Goal: Task Accomplishment & Management: Use online tool/utility

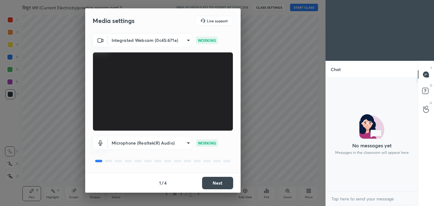
scroll to position [112, 90]
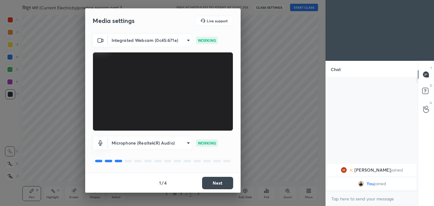
click at [220, 182] on button "Next" at bounding box center [217, 183] width 31 height 12
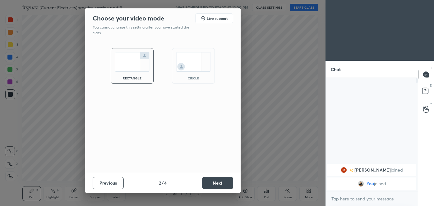
click at [221, 185] on button "Next" at bounding box center [217, 183] width 31 height 12
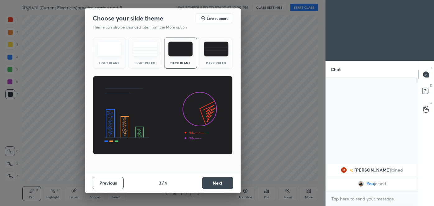
click at [215, 51] on img at bounding box center [216, 49] width 25 height 15
click at [216, 182] on button "Next" at bounding box center [217, 183] width 31 height 12
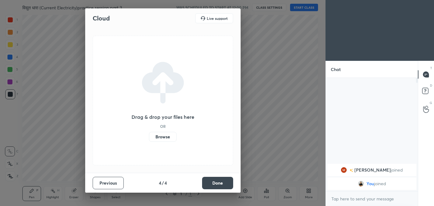
click at [163, 139] on label "Browse" at bounding box center [163, 137] width 28 height 10
click at [149, 139] on input "Browse" at bounding box center [149, 137] width 0 height 10
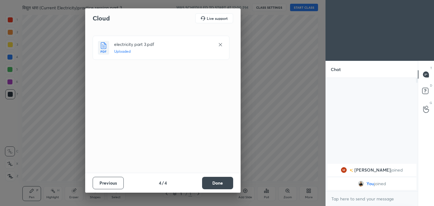
click at [222, 181] on button "Done" at bounding box center [217, 183] width 31 height 12
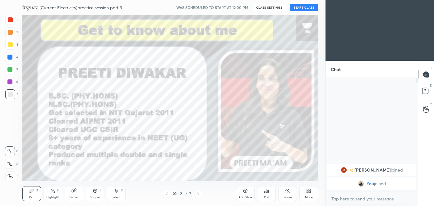
click at [305, 8] on button "START CLASS" at bounding box center [304, 7] width 28 height 7
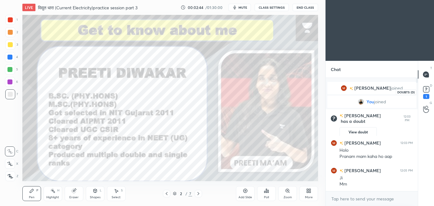
click at [425, 89] on rect at bounding box center [426, 90] width 6 height 6
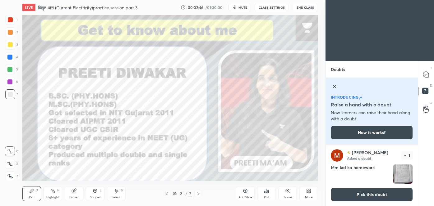
click at [403, 177] on img "grid" at bounding box center [402, 174] width 19 height 19
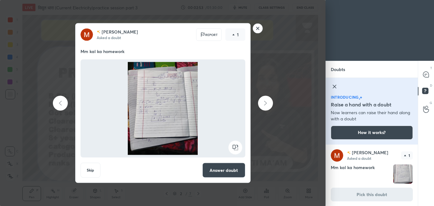
click at [237, 172] on button "Answer doubt" at bounding box center [223, 170] width 43 height 15
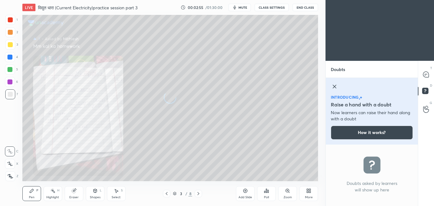
scroll to position [0, 0]
click at [166, 193] on icon at bounding box center [166, 194] width 5 height 5
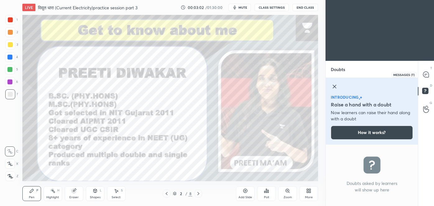
click at [425, 75] on icon at bounding box center [426, 75] width 6 height 6
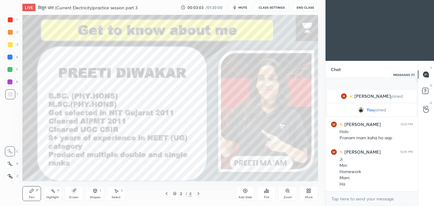
scroll to position [112, 90]
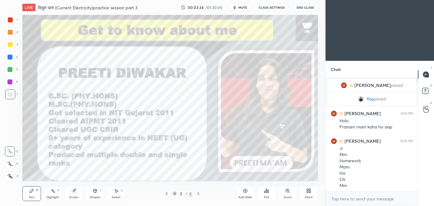
click at [246, 193] on icon at bounding box center [245, 191] width 5 height 5
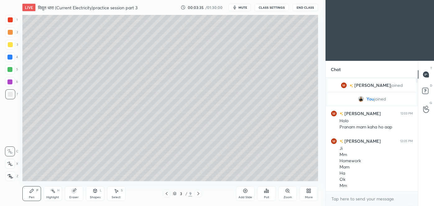
click at [9, 45] on div at bounding box center [10, 44] width 5 height 5
click at [11, 176] on icon at bounding box center [10, 177] width 5 height 4
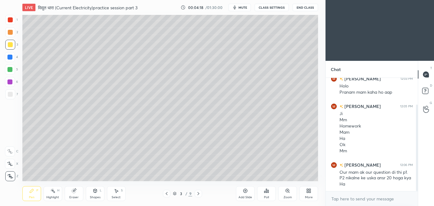
click at [96, 195] on div "Shapes L" at bounding box center [95, 194] width 19 height 15
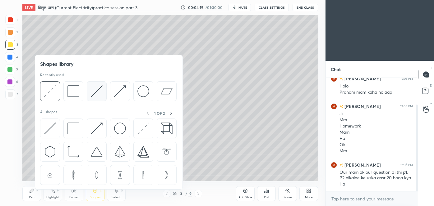
click at [97, 93] on img at bounding box center [97, 92] width 12 height 12
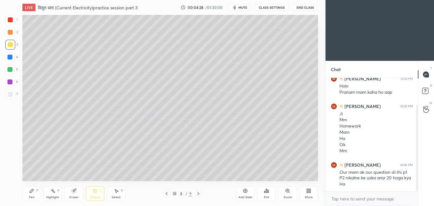
click at [31, 195] on div "Pen P" at bounding box center [31, 194] width 19 height 15
click at [77, 195] on div "Eraser" at bounding box center [74, 194] width 19 height 15
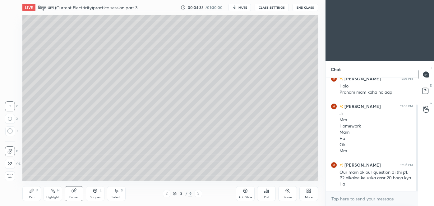
click at [8, 133] on circle at bounding box center [9, 131] width 5 height 5
click at [32, 197] on div "Pen" at bounding box center [32, 197] width 6 height 3
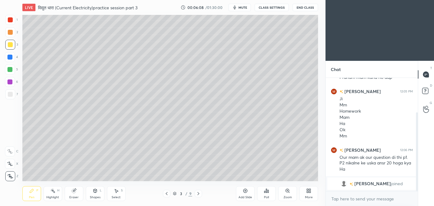
scroll to position [72, 0]
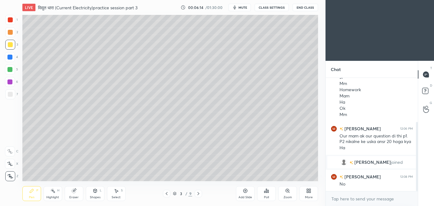
click at [11, 94] on div at bounding box center [10, 94] width 5 height 5
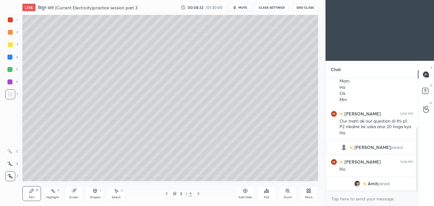
click at [11, 33] on div at bounding box center [10, 32] width 5 height 5
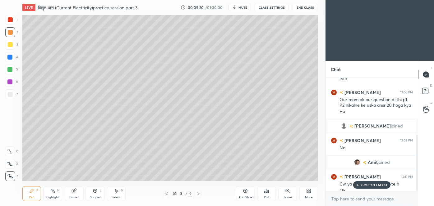
scroll to position [113, 0]
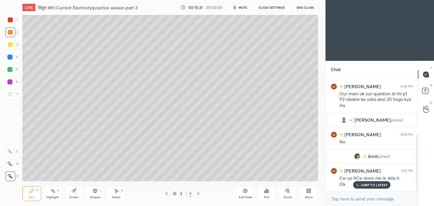
click at [72, 190] on icon at bounding box center [74, 191] width 4 height 4
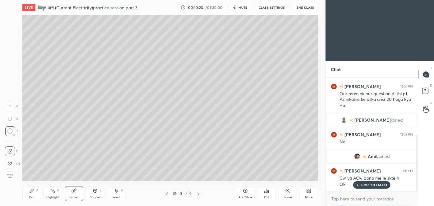
click at [33, 195] on div "Pen P" at bounding box center [31, 194] width 19 height 15
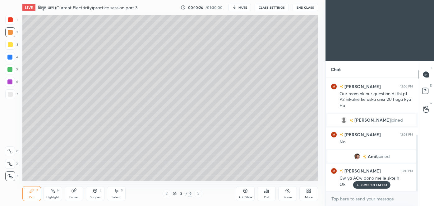
click at [71, 188] on div "Eraser" at bounding box center [74, 194] width 19 height 15
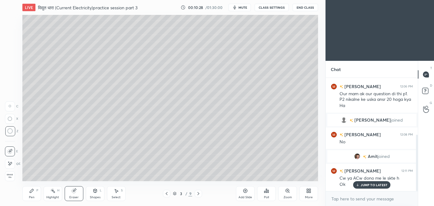
click at [32, 194] on div "Pen P" at bounding box center [31, 194] width 19 height 15
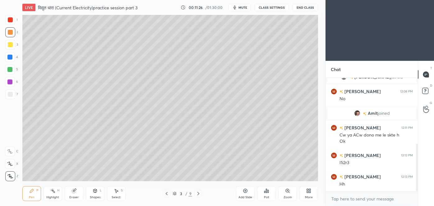
scroll to position [163, 0]
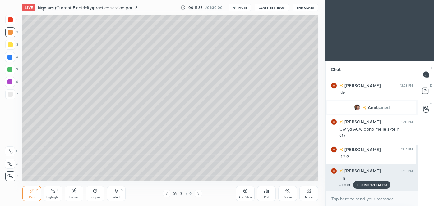
click at [376, 184] on p "JUMP TO LATEST" at bounding box center [374, 185] width 27 height 4
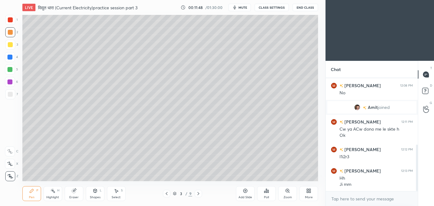
click at [247, 192] on icon at bounding box center [245, 191] width 4 height 4
click at [167, 194] on icon at bounding box center [166, 194] width 5 height 5
click at [200, 195] on icon at bounding box center [198, 194] width 5 height 5
click at [166, 194] on icon at bounding box center [166, 194] width 5 height 5
click at [198, 195] on icon at bounding box center [198, 194] width 5 height 5
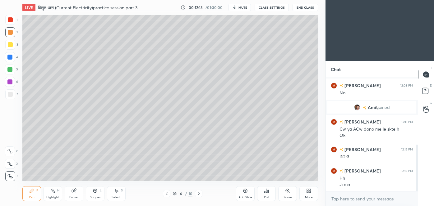
click at [165, 193] on icon at bounding box center [166, 194] width 5 height 5
click at [199, 196] on icon at bounding box center [198, 194] width 5 height 5
click at [74, 192] on icon at bounding box center [74, 191] width 4 height 4
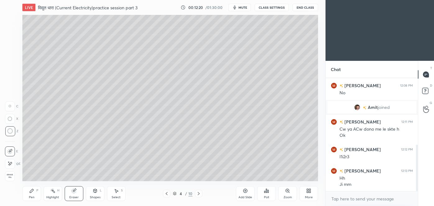
click at [30, 192] on icon at bounding box center [32, 191] width 4 height 4
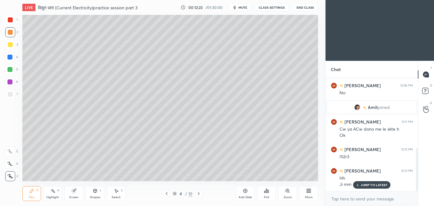
scroll to position [184, 0]
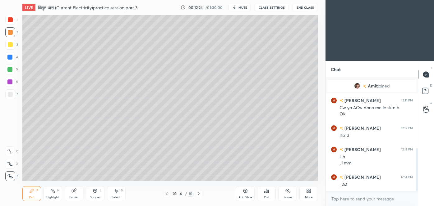
click at [166, 196] on icon at bounding box center [166, 194] width 5 height 5
click at [199, 195] on icon at bounding box center [198, 194] width 5 height 5
click at [165, 195] on icon at bounding box center [166, 194] width 5 height 5
click at [200, 193] on icon at bounding box center [198, 194] width 5 height 5
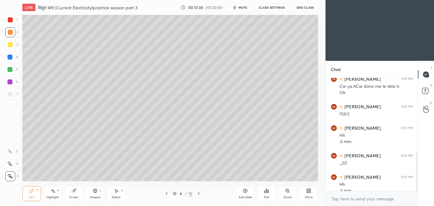
scroll to position [212, 0]
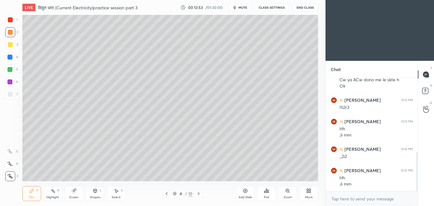
click at [9, 96] on div at bounding box center [10, 94] width 5 height 5
click at [166, 196] on icon at bounding box center [166, 194] width 5 height 5
click at [198, 194] on icon at bounding box center [198, 194] width 5 height 5
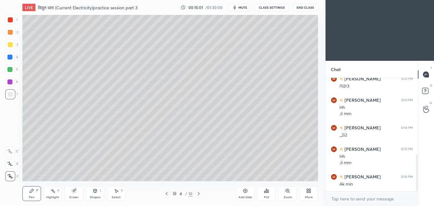
click at [77, 191] on div "Eraser" at bounding box center [74, 194] width 19 height 15
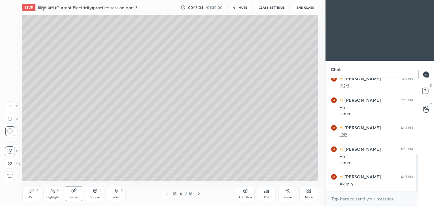
click at [34, 195] on div "Pen P" at bounding box center [31, 194] width 19 height 15
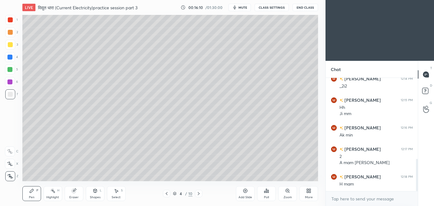
scroll to position [289, 0]
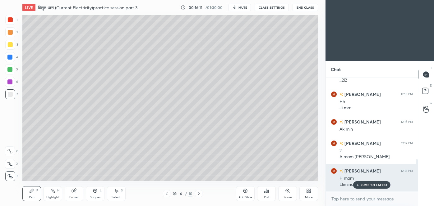
click at [366, 188] on div "JUMP TO LATEST" at bounding box center [371, 185] width 37 height 7
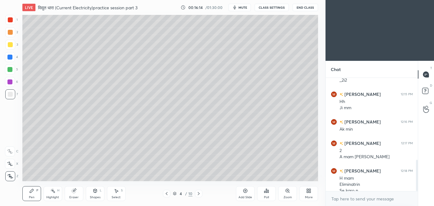
scroll to position [295, 0]
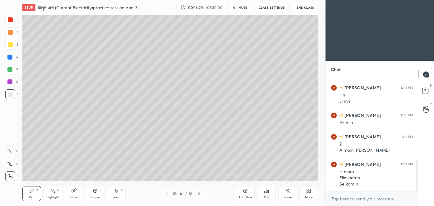
click at [76, 190] on div "Eraser" at bounding box center [74, 194] width 19 height 15
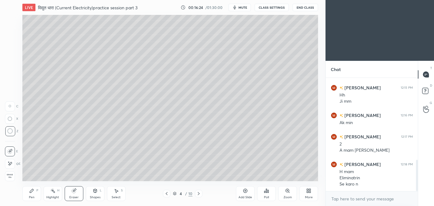
click at [27, 191] on div "Pen P" at bounding box center [31, 194] width 19 height 15
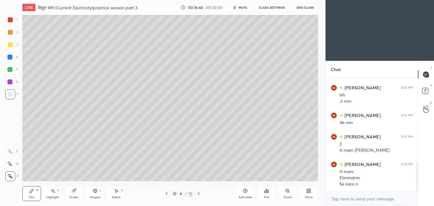
scroll to position [317, 0]
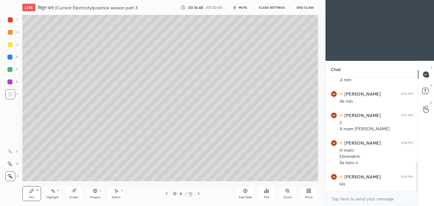
click at [11, 46] on div at bounding box center [10, 44] width 5 height 5
click at [40, 191] on div "Pen P" at bounding box center [31, 194] width 19 height 15
click at [77, 196] on div "Eraser" at bounding box center [73, 197] width 9 height 3
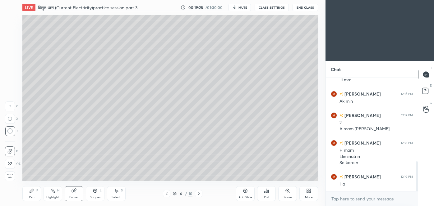
click at [30, 196] on div "Pen" at bounding box center [32, 197] width 6 height 3
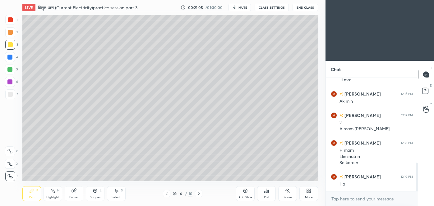
scroll to position [338, 0]
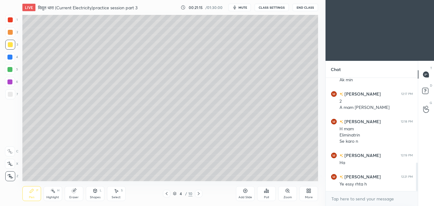
click at [167, 194] on icon at bounding box center [166, 194] width 5 height 5
click at [197, 195] on icon at bounding box center [198, 194] width 5 height 5
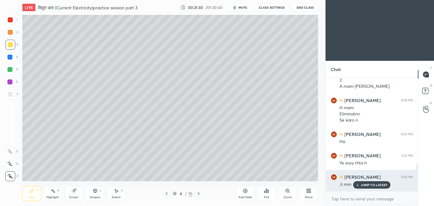
click at [384, 184] on p "JUMP TO LATEST" at bounding box center [374, 185] width 27 height 4
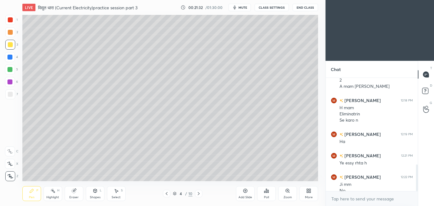
scroll to position [366, 0]
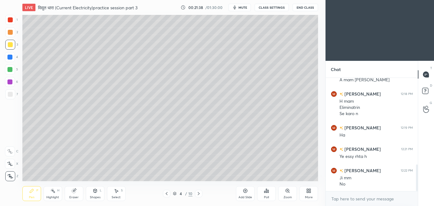
click at [168, 194] on icon at bounding box center [166, 194] width 5 height 5
click at [197, 194] on icon at bounding box center [198, 194] width 5 height 5
click at [246, 192] on icon at bounding box center [245, 191] width 5 height 5
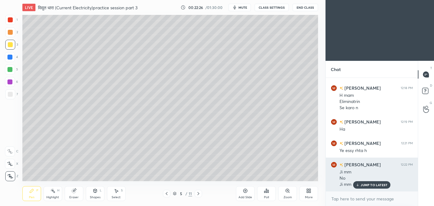
click at [373, 183] on p "JUMP TO LATEST" at bounding box center [374, 185] width 27 height 4
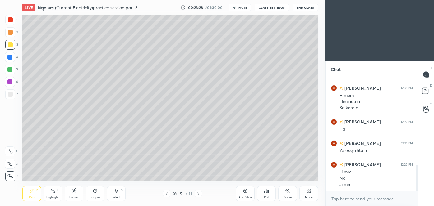
click at [13, 95] on div at bounding box center [10, 95] width 10 height 10
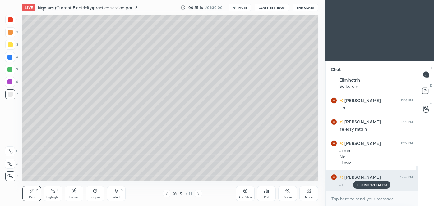
click at [373, 184] on p "JUMP TO LATEST" at bounding box center [374, 185] width 27 height 4
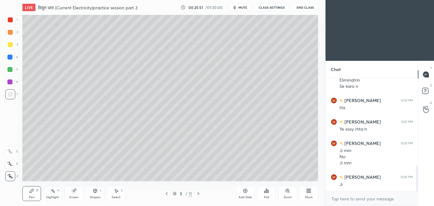
click at [245, 193] on icon at bounding box center [245, 191] width 4 height 4
click at [9, 46] on div at bounding box center [10, 44] width 5 height 5
click at [169, 196] on div at bounding box center [166, 193] width 7 height 7
click at [198, 196] on icon at bounding box center [198, 194] width 5 height 5
click at [168, 195] on icon at bounding box center [166, 194] width 5 height 5
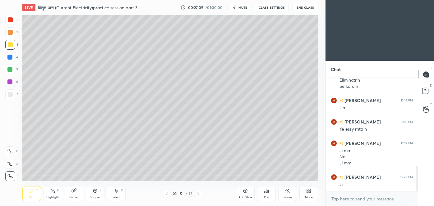
click at [168, 195] on icon at bounding box center [166, 194] width 5 height 5
click at [167, 193] on icon at bounding box center [166, 194] width 5 height 5
click at [198, 194] on icon at bounding box center [198, 193] width 2 height 3
click at [199, 195] on icon at bounding box center [198, 194] width 5 height 5
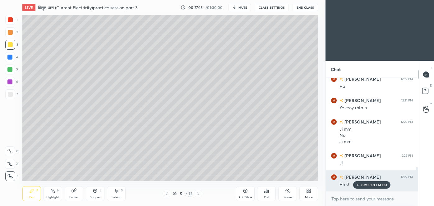
click at [359, 184] on icon at bounding box center [358, 185] width 4 height 4
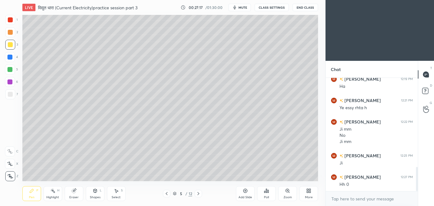
click at [197, 196] on icon at bounding box center [198, 194] width 5 height 5
click at [167, 195] on icon at bounding box center [167, 193] width 2 height 3
click at [198, 196] on icon at bounding box center [198, 194] width 5 height 5
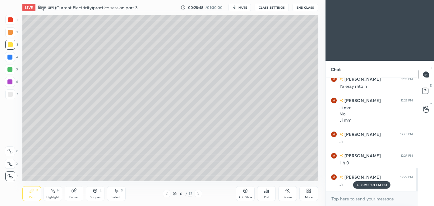
click at [169, 195] on div at bounding box center [166, 193] width 7 height 7
click at [197, 195] on icon at bounding box center [198, 194] width 5 height 5
click at [247, 192] on icon at bounding box center [245, 191] width 4 height 4
click at [169, 197] on div at bounding box center [166, 193] width 7 height 7
click at [199, 194] on icon at bounding box center [198, 193] width 2 height 3
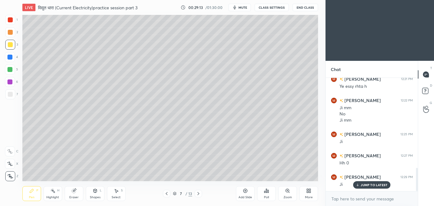
click at [166, 196] on icon at bounding box center [166, 194] width 5 height 5
click at [200, 194] on icon at bounding box center [198, 194] width 5 height 5
click at [168, 194] on icon at bounding box center [166, 194] width 5 height 5
click at [198, 194] on icon at bounding box center [198, 194] width 5 height 5
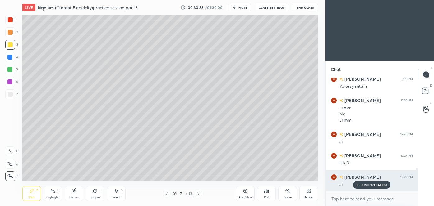
click at [366, 185] on p "JUMP TO LATEST" at bounding box center [374, 185] width 27 height 4
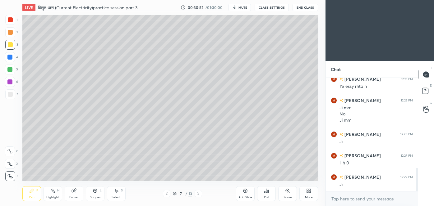
scroll to position [458, 0]
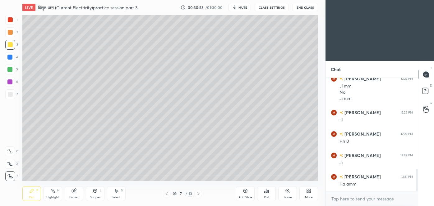
click at [167, 192] on icon at bounding box center [167, 193] width 2 height 3
click at [201, 192] on icon at bounding box center [198, 194] width 5 height 5
click at [12, 94] on div at bounding box center [10, 94] width 5 height 5
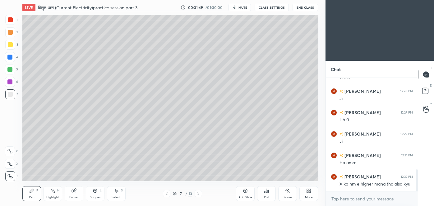
click at [169, 193] on icon at bounding box center [166, 194] width 5 height 5
click at [167, 193] on icon at bounding box center [167, 193] width 2 height 3
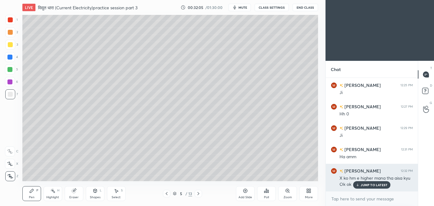
click at [378, 185] on p "JUMP TO LATEST" at bounding box center [374, 185] width 27 height 4
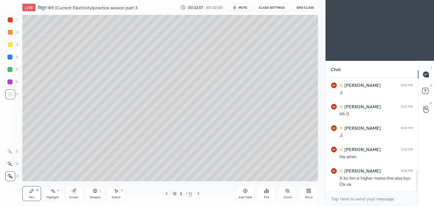
scroll to position [492, 0]
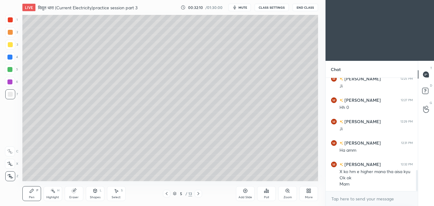
click at [199, 194] on icon at bounding box center [198, 193] width 2 height 3
click at [198, 193] on icon at bounding box center [198, 193] width 2 height 3
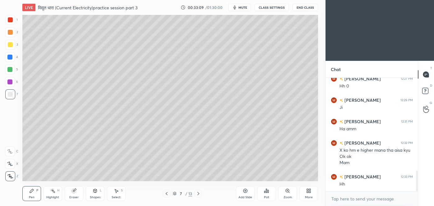
scroll to position [519, 0]
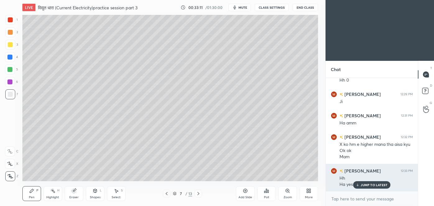
click at [364, 183] on p "JUMP TO LATEST" at bounding box center [374, 185] width 27 height 4
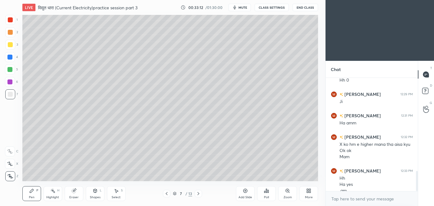
scroll to position [525, 0]
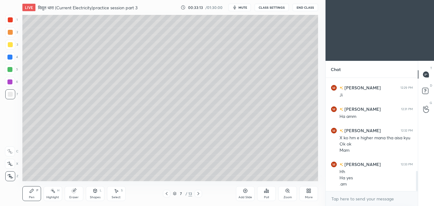
click at [9, 22] on div at bounding box center [10, 19] width 5 height 5
click at [12, 92] on div at bounding box center [10, 95] width 10 height 10
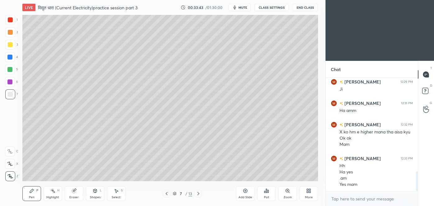
click at [11, 21] on div at bounding box center [10, 19] width 5 height 5
click at [11, 95] on div at bounding box center [10, 94] width 5 height 5
click at [10, 22] on div at bounding box center [10, 19] width 5 height 5
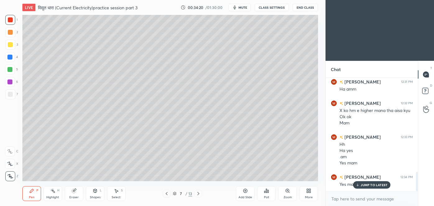
click at [377, 188] on div "JUMP TO LATEST" at bounding box center [371, 185] width 37 height 7
click at [244, 194] on div "Add Slide" at bounding box center [245, 194] width 19 height 15
click at [167, 195] on icon at bounding box center [167, 193] width 2 height 3
click at [199, 195] on icon at bounding box center [198, 194] width 5 height 5
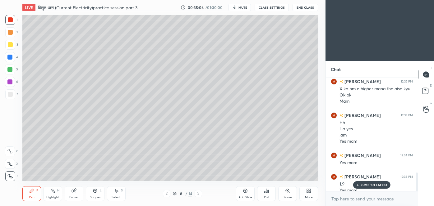
scroll to position [581, 0]
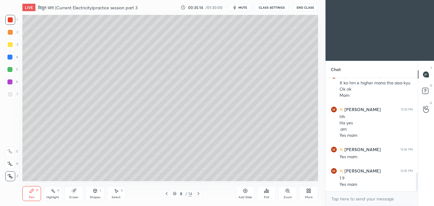
click at [166, 197] on div at bounding box center [166, 193] width 7 height 7
click at [199, 195] on icon at bounding box center [198, 194] width 5 height 5
click at [12, 45] on div at bounding box center [10, 44] width 5 height 5
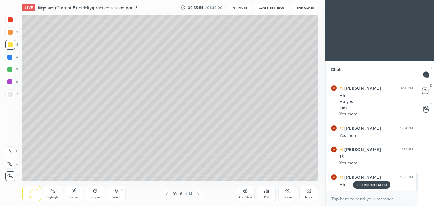
click at [165, 194] on icon at bounding box center [166, 194] width 5 height 5
click at [166, 194] on icon at bounding box center [167, 193] width 2 height 3
click at [166, 193] on icon at bounding box center [166, 194] width 5 height 5
click at [169, 192] on div at bounding box center [166, 193] width 7 height 7
click at [197, 193] on icon at bounding box center [198, 194] width 5 height 5
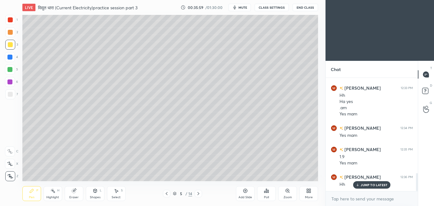
click at [197, 194] on icon at bounding box center [198, 194] width 5 height 5
click at [197, 195] on icon at bounding box center [198, 194] width 5 height 5
click at [168, 194] on icon at bounding box center [166, 194] width 5 height 5
click at [167, 197] on div at bounding box center [166, 193] width 7 height 7
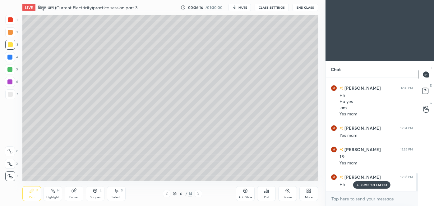
click at [164, 196] on icon at bounding box center [166, 194] width 5 height 5
click at [201, 194] on div at bounding box center [198, 193] width 7 height 7
click at [202, 193] on div "6 / 14" at bounding box center [182, 193] width 107 height 7
click at [199, 192] on icon at bounding box center [198, 194] width 5 height 5
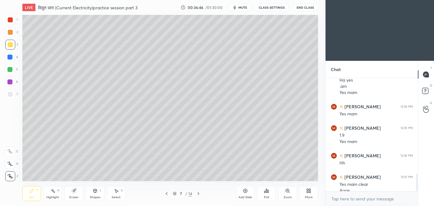
scroll to position [630, 0]
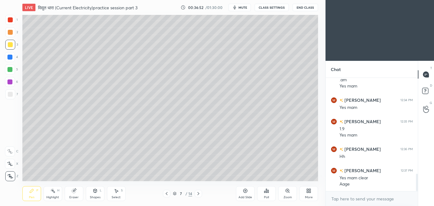
click at [200, 194] on icon at bounding box center [198, 194] width 5 height 5
click at [198, 193] on icon at bounding box center [198, 194] width 5 height 5
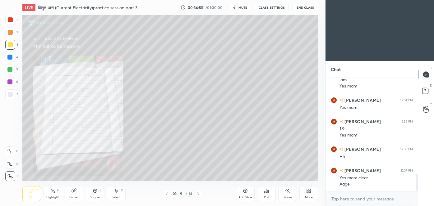
click at [167, 192] on icon at bounding box center [166, 194] width 5 height 5
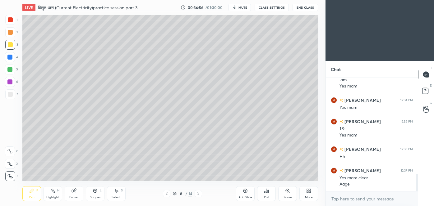
click at [246, 193] on icon at bounding box center [245, 191] width 5 height 5
click at [12, 94] on div at bounding box center [10, 94] width 5 height 5
click at [8, 47] on div at bounding box center [10, 44] width 5 height 5
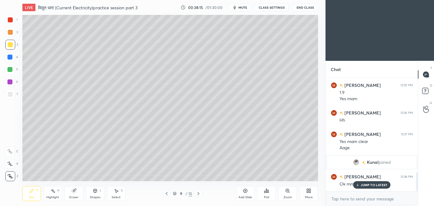
scroll to position [570, 0]
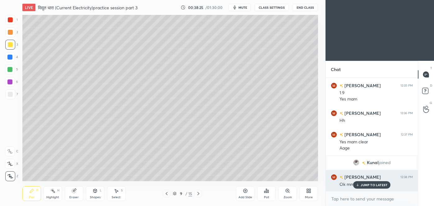
click at [370, 183] on p "JUMP TO LATEST" at bounding box center [374, 185] width 27 height 4
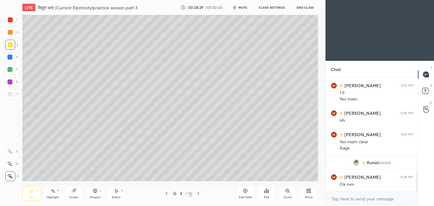
click at [12, 93] on div at bounding box center [10, 94] width 5 height 5
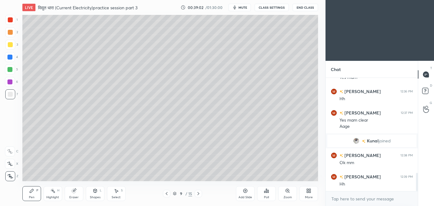
scroll to position [598, 0]
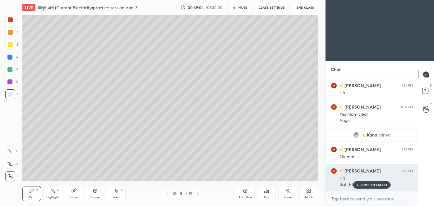
click at [365, 185] on p "JUMP TO LATEST" at bounding box center [374, 185] width 27 height 4
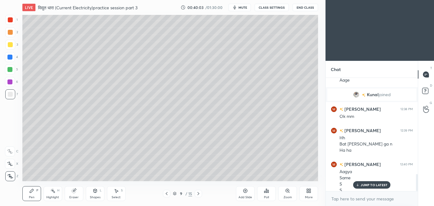
scroll to position [644, 0]
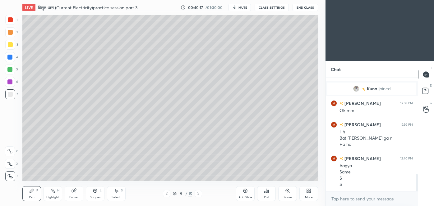
click at [98, 192] on div "Shapes L" at bounding box center [95, 194] width 19 height 15
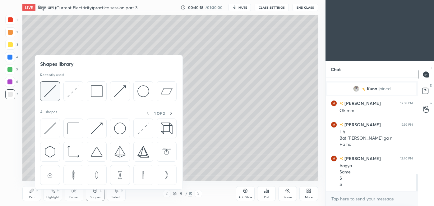
click at [49, 92] on img at bounding box center [50, 92] width 12 height 12
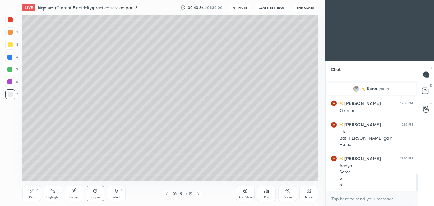
click at [31, 197] on div "Pen" at bounding box center [32, 197] width 6 height 3
click at [75, 195] on div "Eraser" at bounding box center [74, 194] width 19 height 15
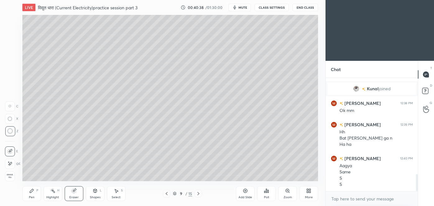
click at [14, 132] on div at bounding box center [10, 132] width 10 height 10
click at [36, 194] on div "Pen P" at bounding box center [31, 194] width 19 height 15
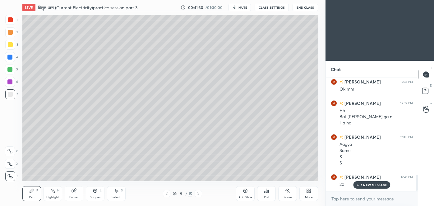
scroll to position [687, 0]
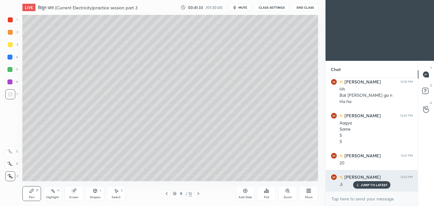
click at [365, 183] on p "JUMP TO LATEST" at bounding box center [374, 185] width 27 height 4
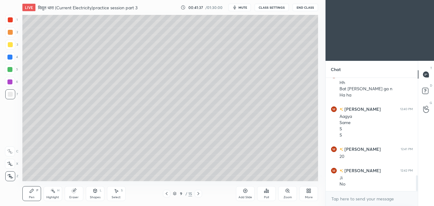
scroll to position [700, 0]
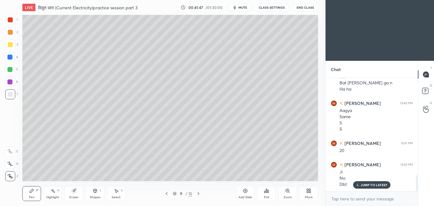
click at [247, 192] on icon at bounding box center [245, 191] width 5 height 5
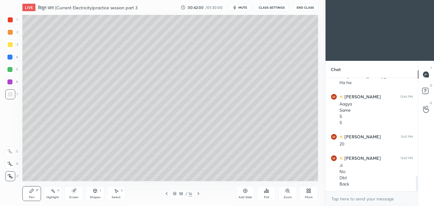
click at [166, 192] on icon at bounding box center [166, 194] width 5 height 5
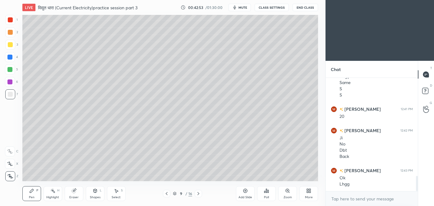
scroll to position [740, 0]
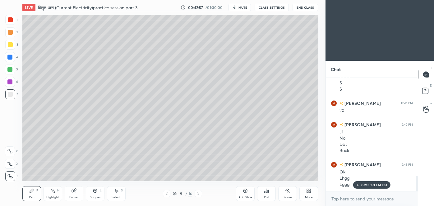
click at [199, 192] on icon at bounding box center [198, 194] width 5 height 5
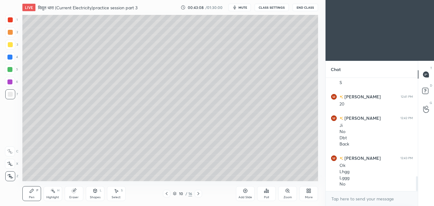
click at [11, 44] on div at bounding box center [10, 44] width 5 height 5
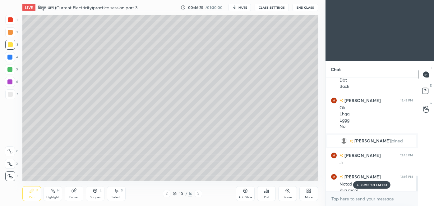
scroll to position [720, 0]
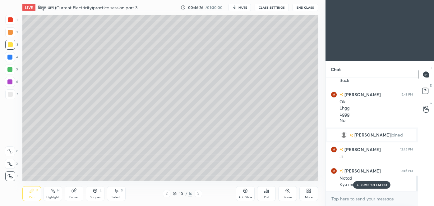
click at [368, 187] on p "JUMP TO LATEST" at bounding box center [374, 185] width 27 height 4
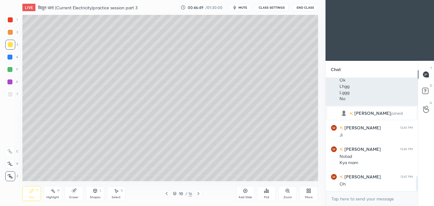
scroll to position [747, 0]
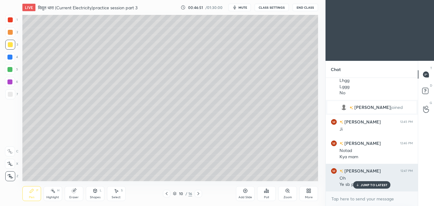
click at [373, 187] on p "JUMP TO LATEST" at bounding box center [374, 185] width 27 height 4
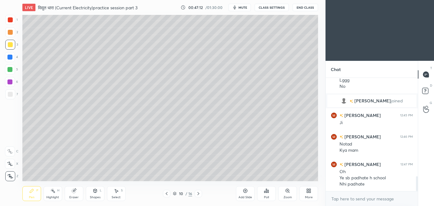
scroll to position [760, 0]
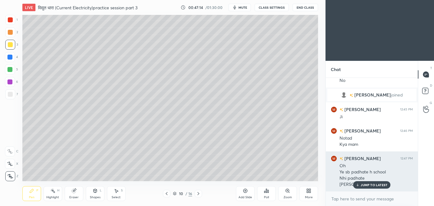
click at [362, 187] on div "JUMP TO LATEST" at bounding box center [371, 185] width 37 height 7
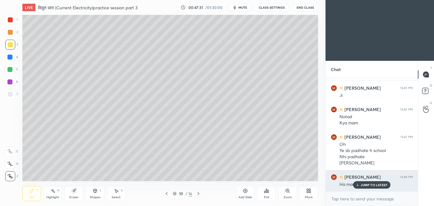
click at [366, 185] on p "JUMP TO LATEST" at bounding box center [374, 185] width 27 height 4
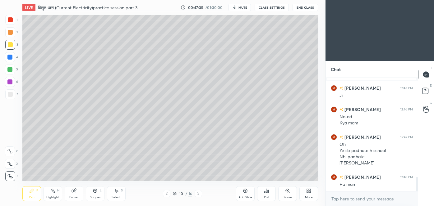
click at [166, 196] on icon at bounding box center [166, 194] width 5 height 5
click at [246, 191] on icon at bounding box center [245, 191] width 5 height 5
click at [79, 195] on div "Eraser" at bounding box center [74, 194] width 19 height 15
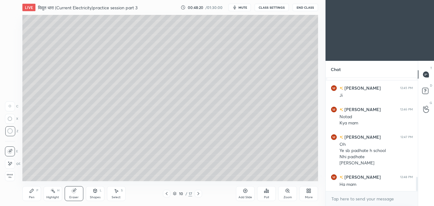
click at [33, 193] on icon at bounding box center [31, 191] width 5 height 5
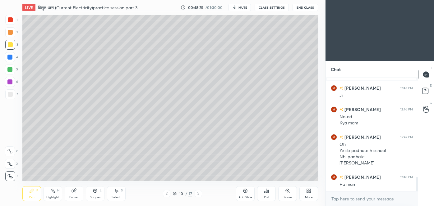
click at [166, 193] on icon at bounding box center [166, 194] width 5 height 5
click at [78, 189] on div "Eraser" at bounding box center [74, 194] width 19 height 15
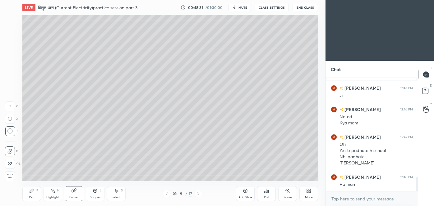
click at [33, 194] on div "Pen P" at bounding box center [31, 194] width 19 height 15
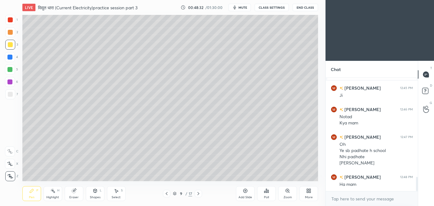
click at [200, 198] on div "Pen P Highlight H Eraser Shapes L Select S 9 / 17 Add Slide Poll Zoom More" at bounding box center [170, 194] width 296 height 25
click at [200, 193] on icon at bounding box center [198, 194] width 5 height 5
click at [168, 194] on icon at bounding box center [166, 194] width 5 height 5
click at [199, 195] on icon at bounding box center [198, 194] width 5 height 5
click at [200, 197] on div at bounding box center [198, 193] width 7 height 7
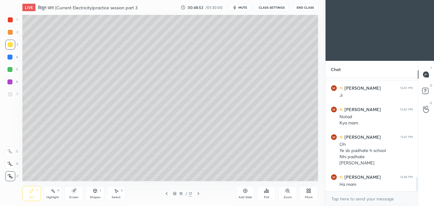
click at [166, 194] on icon at bounding box center [167, 193] width 2 height 3
click at [12, 95] on div at bounding box center [10, 95] width 10 height 10
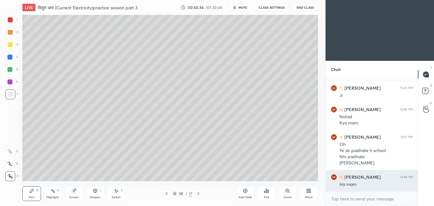
scroll to position [803, 0]
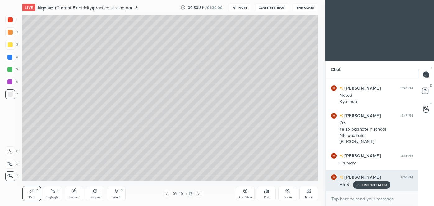
click at [368, 184] on p "JUMP TO LATEST" at bounding box center [374, 185] width 27 height 4
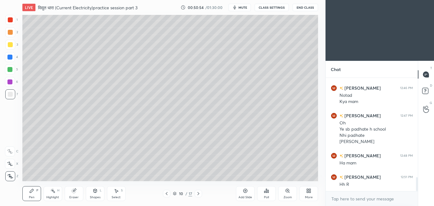
click at [166, 194] on icon at bounding box center [167, 193] width 2 height 3
click at [197, 194] on icon at bounding box center [198, 194] width 5 height 5
click at [199, 194] on icon at bounding box center [198, 194] width 5 height 5
click at [168, 196] on icon at bounding box center [166, 194] width 5 height 5
click at [197, 193] on icon at bounding box center [198, 194] width 5 height 5
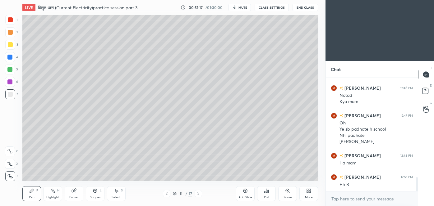
click at [168, 196] on icon at bounding box center [166, 194] width 5 height 5
click at [199, 193] on icon at bounding box center [198, 193] width 2 height 3
click at [168, 196] on icon at bounding box center [166, 194] width 5 height 5
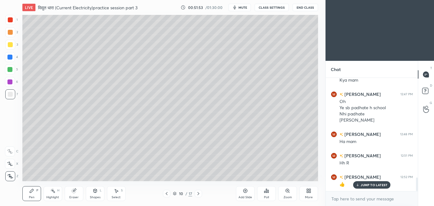
click at [12, 56] on div at bounding box center [9, 57] width 5 height 5
click at [11, 67] on div at bounding box center [9, 69] width 5 height 5
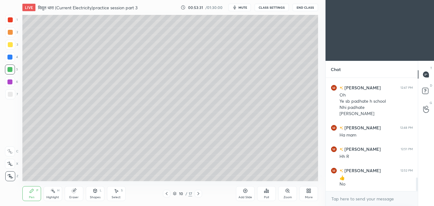
click at [166, 193] on icon at bounding box center [166, 194] width 5 height 5
click at [167, 194] on icon at bounding box center [166, 194] width 5 height 5
click at [199, 193] on icon at bounding box center [198, 194] width 5 height 5
click at [11, 58] on div at bounding box center [9, 57] width 5 height 5
click at [201, 194] on icon at bounding box center [198, 194] width 5 height 5
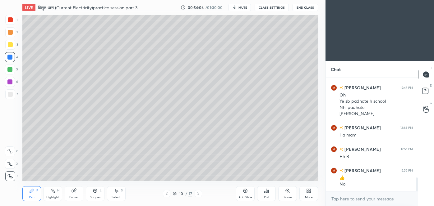
click at [199, 192] on icon at bounding box center [198, 194] width 5 height 5
click at [168, 194] on icon at bounding box center [166, 194] width 5 height 5
click at [11, 94] on div at bounding box center [10, 94] width 5 height 5
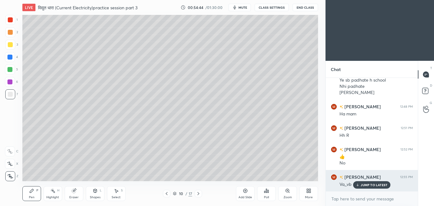
click at [374, 185] on p "JUMP TO LATEST" at bounding box center [374, 185] width 27 height 4
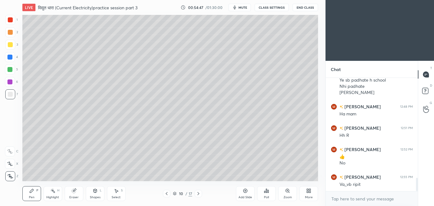
click at [167, 193] on icon at bounding box center [167, 193] width 2 height 3
click at [201, 193] on icon at bounding box center [198, 194] width 5 height 5
click at [201, 195] on div at bounding box center [198, 193] width 7 height 7
click at [11, 55] on div at bounding box center [9, 57] width 5 height 5
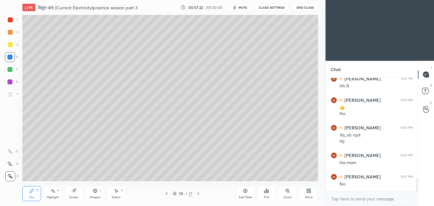
scroll to position [907, 0]
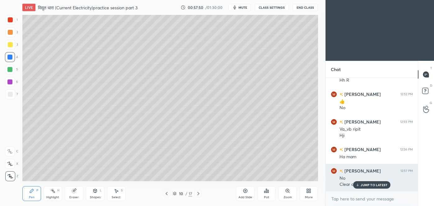
click at [368, 183] on p "JUMP TO LATEST" at bounding box center [374, 185] width 27 height 4
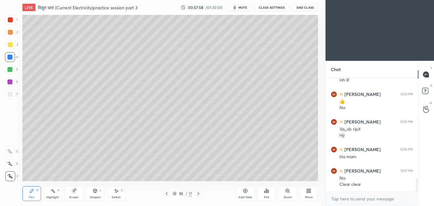
click at [246, 194] on div "Add Slide" at bounding box center [245, 194] width 19 height 15
click at [10, 94] on div at bounding box center [10, 94] width 5 height 5
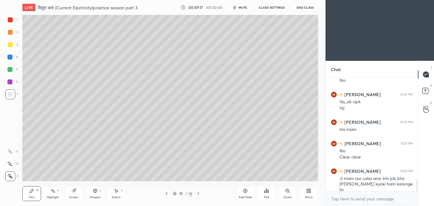
click at [166, 195] on icon at bounding box center [166, 194] width 5 height 5
click at [165, 197] on div at bounding box center [166, 193] width 7 height 7
click at [197, 194] on icon at bounding box center [198, 194] width 5 height 5
click at [197, 197] on div at bounding box center [198, 193] width 7 height 7
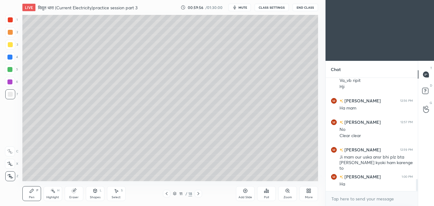
click at [10, 44] on div at bounding box center [10, 44] width 5 height 5
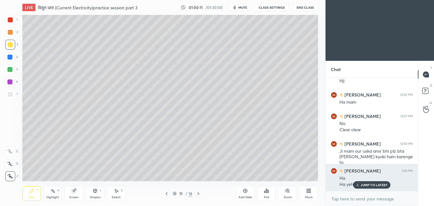
click at [363, 185] on p "JUMP TO LATEST" at bounding box center [374, 185] width 27 height 4
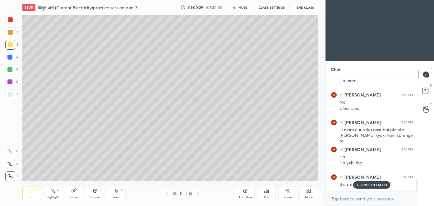
click at [379, 186] on p "JUMP TO LATEST" at bounding box center [374, 185] width 27 height 4
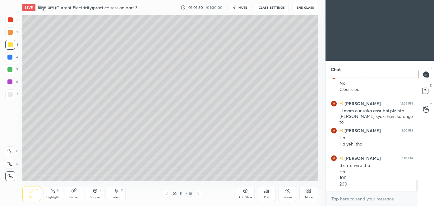
scroll to position [1023, 0]
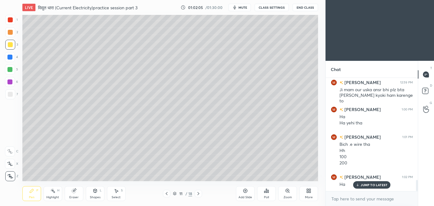
click at [248, 194] on div "Add Slide" at bounding box center [245, 194] width 19 height 15
click at [167, 194] on icon at bounding box center [166, 194] width 5 height 5
click at [198, 194] on icon at bounding box center [198, 194] width 5 height 5
click at [169, 194] on icon at bounding box center [166, 194] width 5 height 5
click at [198, 193] on icon at bounding box center [198, 193] width 2 height 3
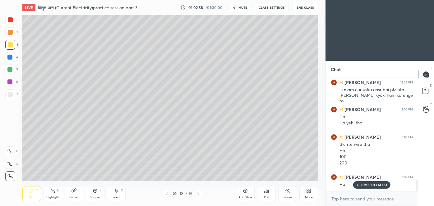
click at [168, 193] on icon at bounding box center [166, 194] width 5 height 5
click at [198, 193] on icon at bounding box center [198, 194] width 5 height 5
click at [168, 196] on icon at bounding box center [166, 194] width 5 height 5
click at [204, 191] on div "11 / 19" at bounding box center [182, 193] width 107 height 7
click at [196, 195] on div at bounding box center [198, 193] width 7 height 7
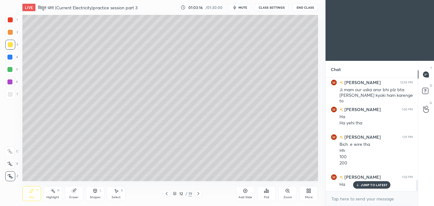
click at [166, 194] on icon at bounding box center [166, 194] width 5 height 5
click at [199, 194] on icon at bounding box center [198, 194] width 5 height 5
click at [167, 193] on icon at bounding box center [166, 194] width 5 height 5
click at [168, 193] on icon at bounding box center [166, 194] width 5 height 5
click at [198, 194] on icon at bounding box center [198, 194] width 5 height 5
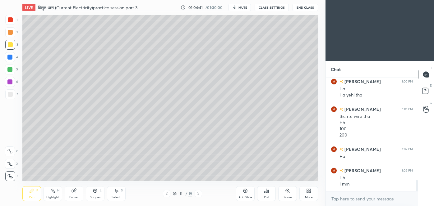
scroll to position [1057, 0]
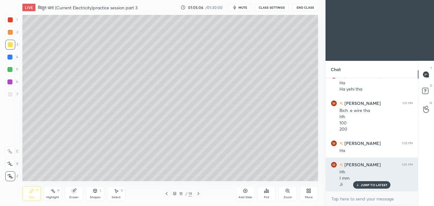
click at [365, 184] on p "JUMP TO LATEST" at bounding box center [374, 185] width 27 height 4
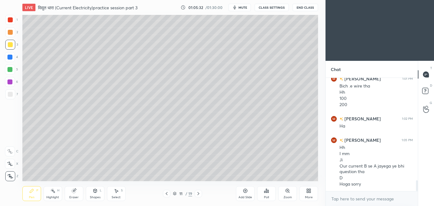
scroll to position [1103, 0]
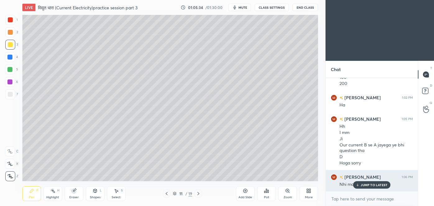
click at [375, 187] on div "JUMP TO LATEST" at bounding box center [371, 185] width 37 height 7
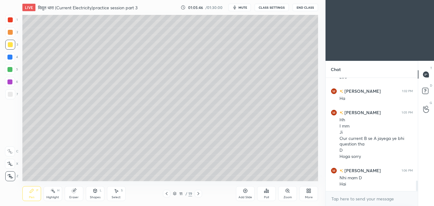
scroll to position [1115, 0]
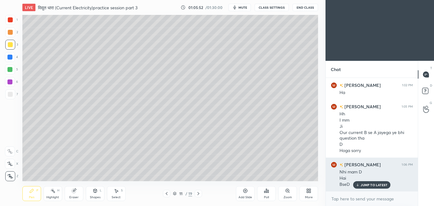
click at [369, 187] on p "JUMP TO LATEST" at bounding box center [374, 185] width 27 height 4
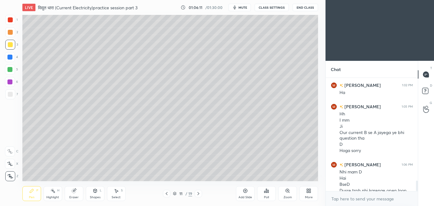
scroll to position [1122, 0]
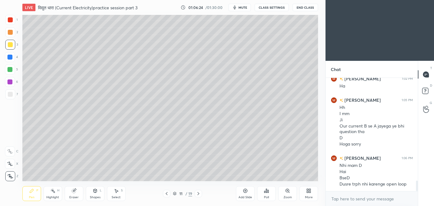
click at [199, 192] on icon at bounding box center [198, 194] width 5 height 5
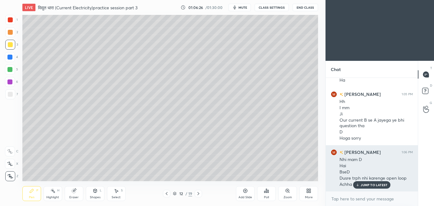
click at [376, 184] on p "JUMP TO LATEST" at bounding box center [374, 185] width 27 height 4
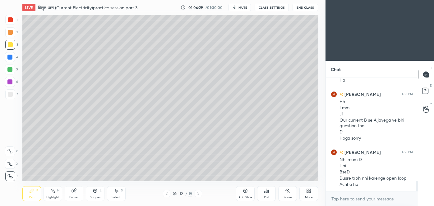
click at [167, 196] on icon at bounding box center [166, 194] width 5 height 5
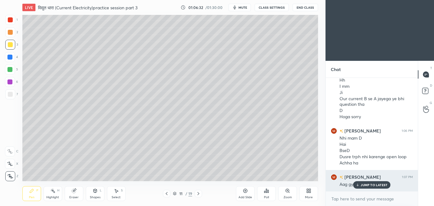
click at [365, 185] on p "JUMP TO LATEST" at bounding box center [374, 185] width 27 height 4
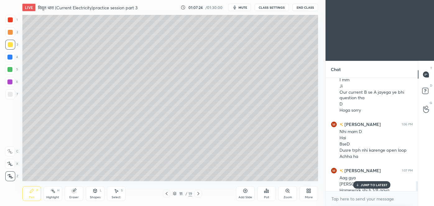
scroll to position [1162, 0]
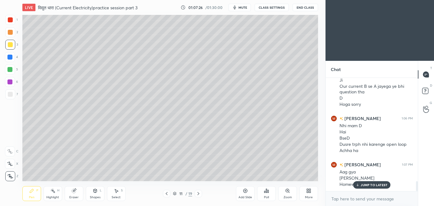
click at [370, 187] on div "JUMP TO LATEST" at bounding box center [371, 185] width 37 height 7
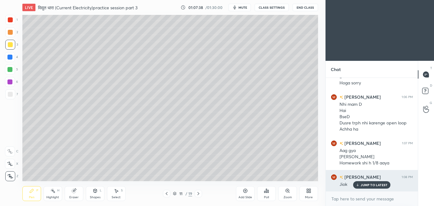
click at [369, 185] on p "JUMP TO LATEST" at bounding box center [374, 185] width 27 height 4
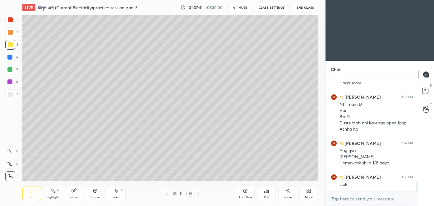
click at [306, 7] on button "End Class" at bounding box center [305, 7] width 25 height 7
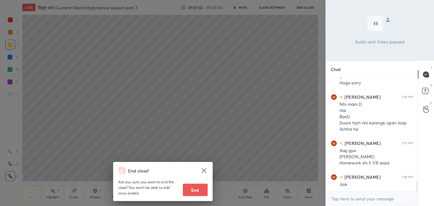
click at [192, 190] on button "End" at bounding box center [195, 190] width 25 height 12
type textarea "x"
